Goal: Subscribe to service/newsletter

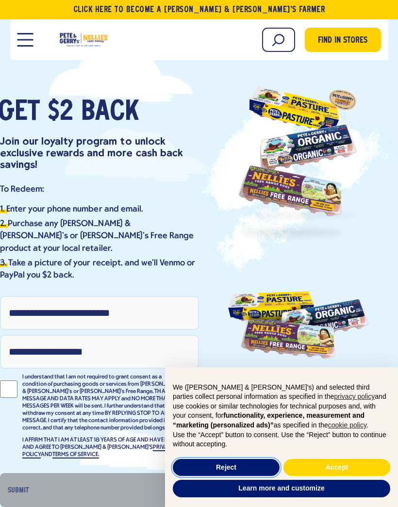
click at [219, 466] on button "Reject" at bounding box center [226, 467] width 107 height 17
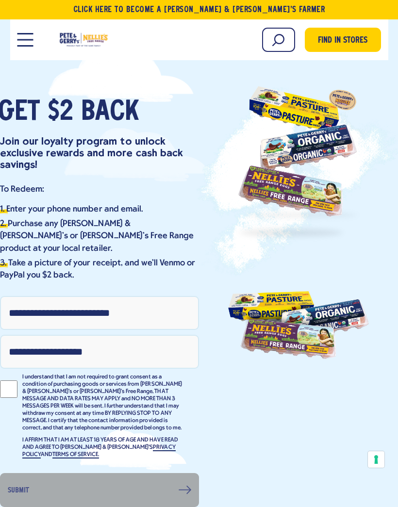
click at [99, 452] on link "TERMS OF SERVICE." at bounding box center [75, 455] width 47 height 7
click at [93, 300] on input "Phone Number" at bounding box center [99, 313] width 199 height 34
type input "**********"
click at [126, 339] on input "Email Address" at bounding box center [99, 352] width 199 height 34
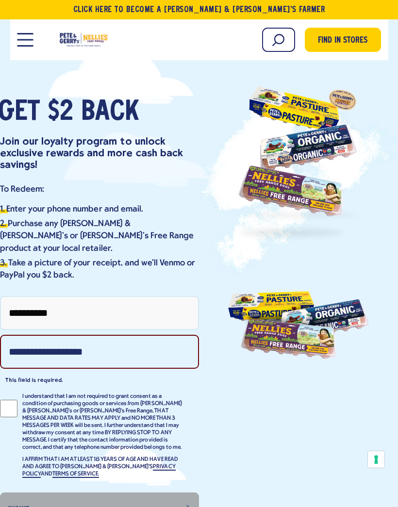
click at [116, 341] on input "Email Address" at bounding box center [99, 352] width 199 height 34
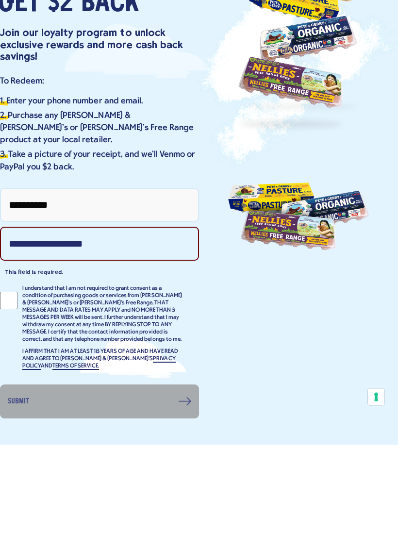
type input "**********"
click at [7, 391] on div at bounding box center [11, 409] width 22 height 36
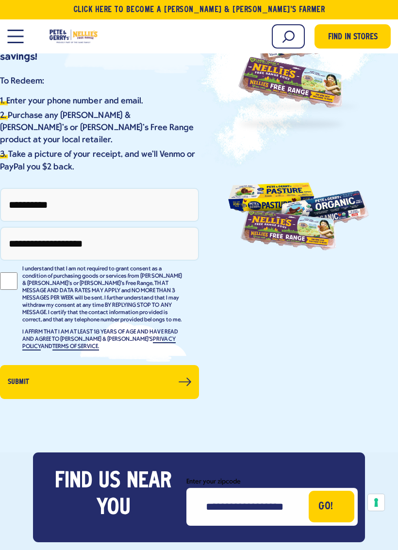
click at [105, 371] on button "Submit" at bounding box center [99, 382] width 199 height 34
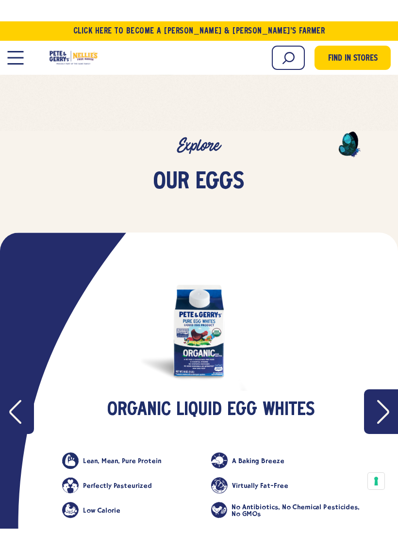
scroll to position [979, 0]
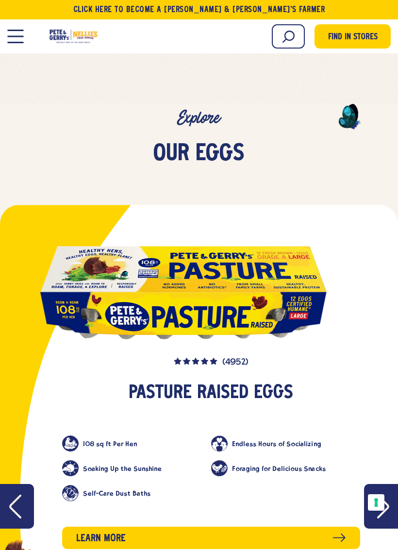
click at [344, 36] on span "Find in Stores" at bounding box center [353, 37] width 50 height 13
